Goal: Information Seeking & Learning: Learn about a topic

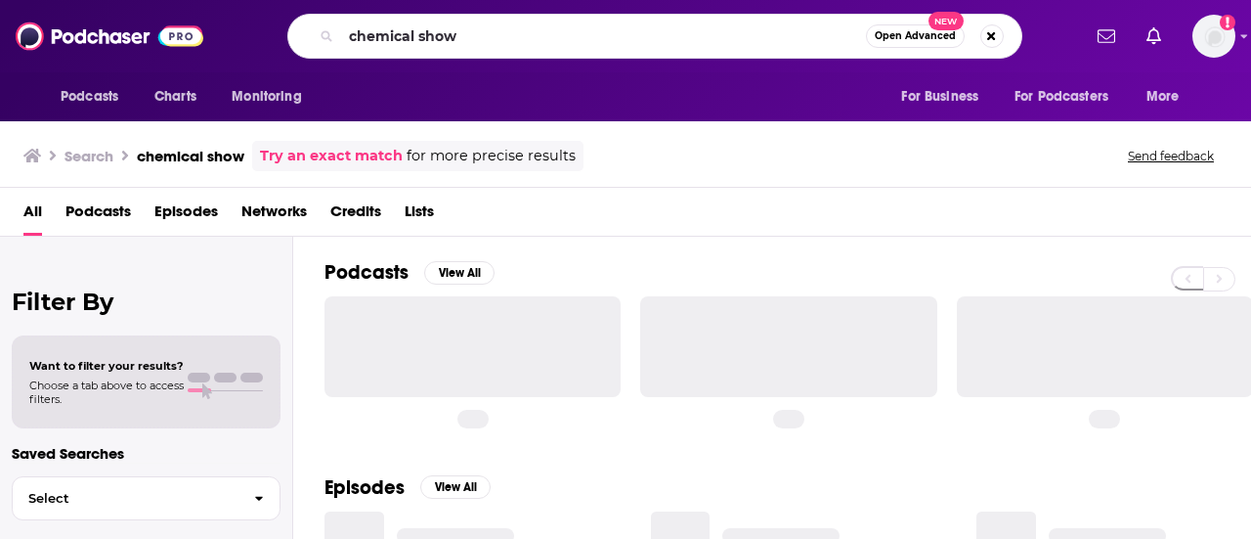
click at [619, 28] on input "chemical show" at bounding box center [603, 36] width 525 height 31
drag, startPoint x: 0, startPoint y: 0, endPoint x: 619, endPoint y: 28, distance: 619.4
click at [619, 28] on input "chemical show" at bounding box center [603, 36] width 525 height 31
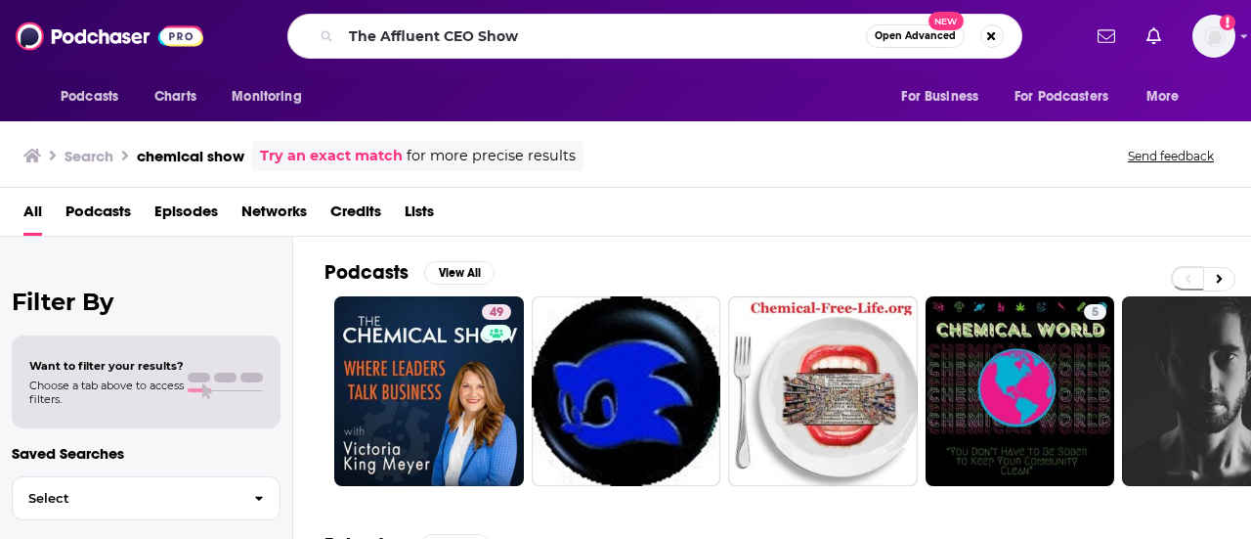
type input "The Affluent CEO Show"
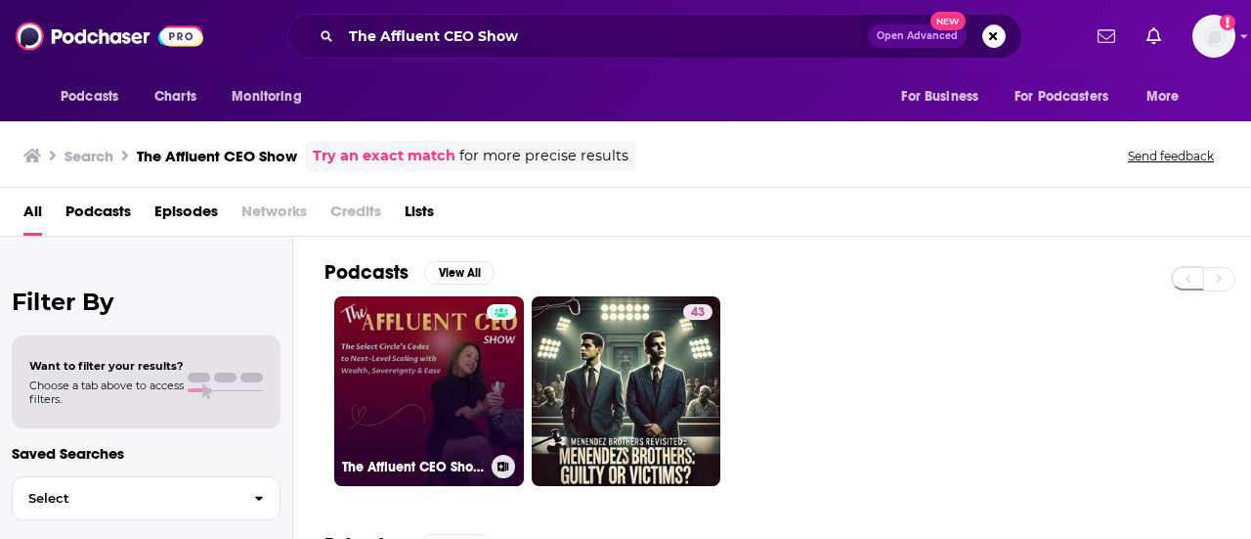
click at [450, 361] on link "The Affluent CEO Show: The Select Circle's Codes to Next Level Scaling with Wea…" at bounding box center [429, 391] width 190 height 190
